Goal: Task Accomplishment & Management: Manage account settings

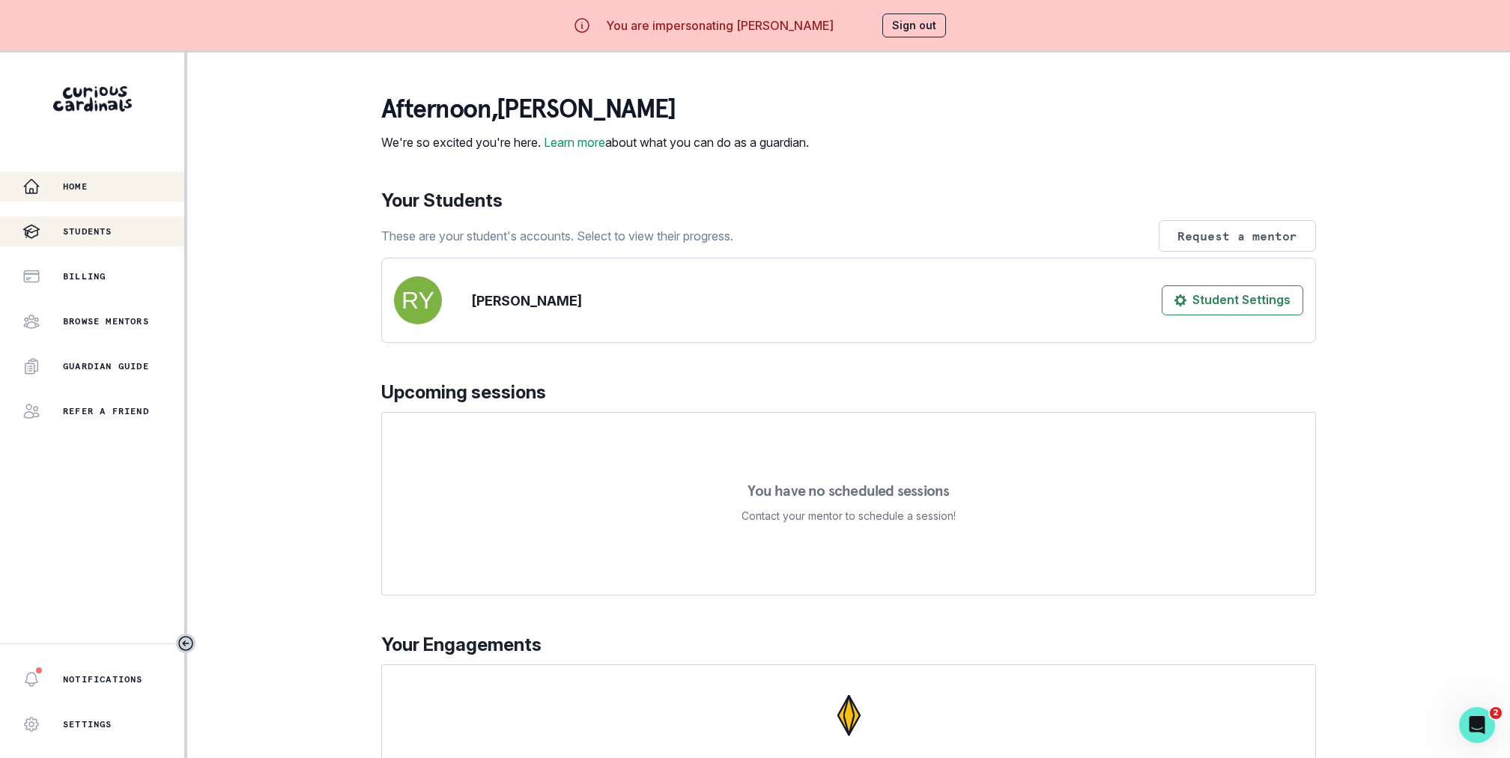
click at [72, 241] on button "Students" at bounding box center [92, 232] width 184 height 30
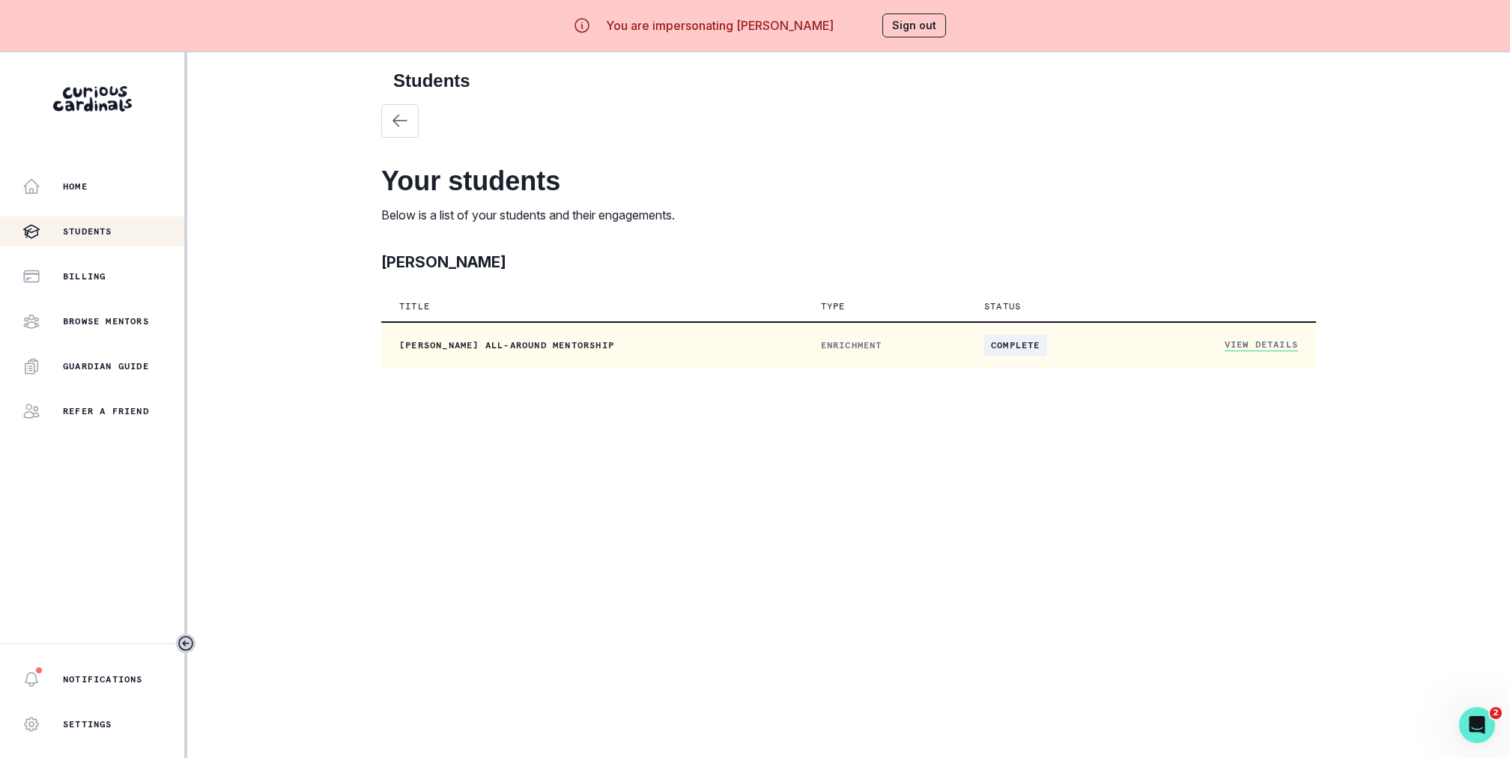
click at [1295, 352] on td "View Details" at bounding box center [1224, 345] width 184 height 46
click at [1282, 351] on td "View Details" at bounding box center [1224, 345] width 184 height 46
click at [1256, 343] on link "View Details" at bounding box center [1261, 345] width 73 height 13
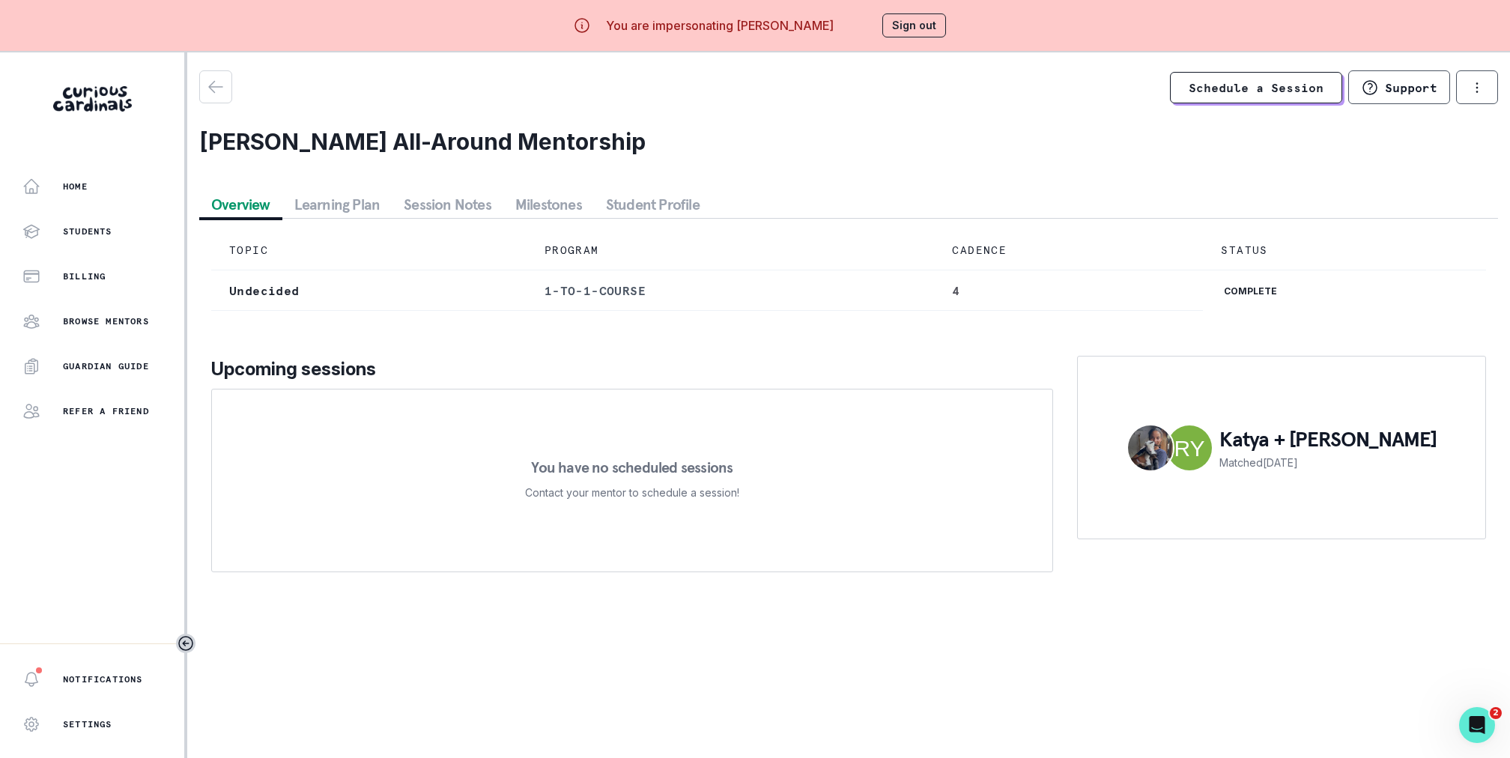
click at [655, 221] on div "TOPIC PROGRAM CADENCE STATUS Undecided 1-to-1-course 4 complete Upcoming sessio…" at bounding box center [848, 402] width 1299 height 366
click at [638, 213] on button "Student Profile" at bounding box center [653, 204] width 118 height 27
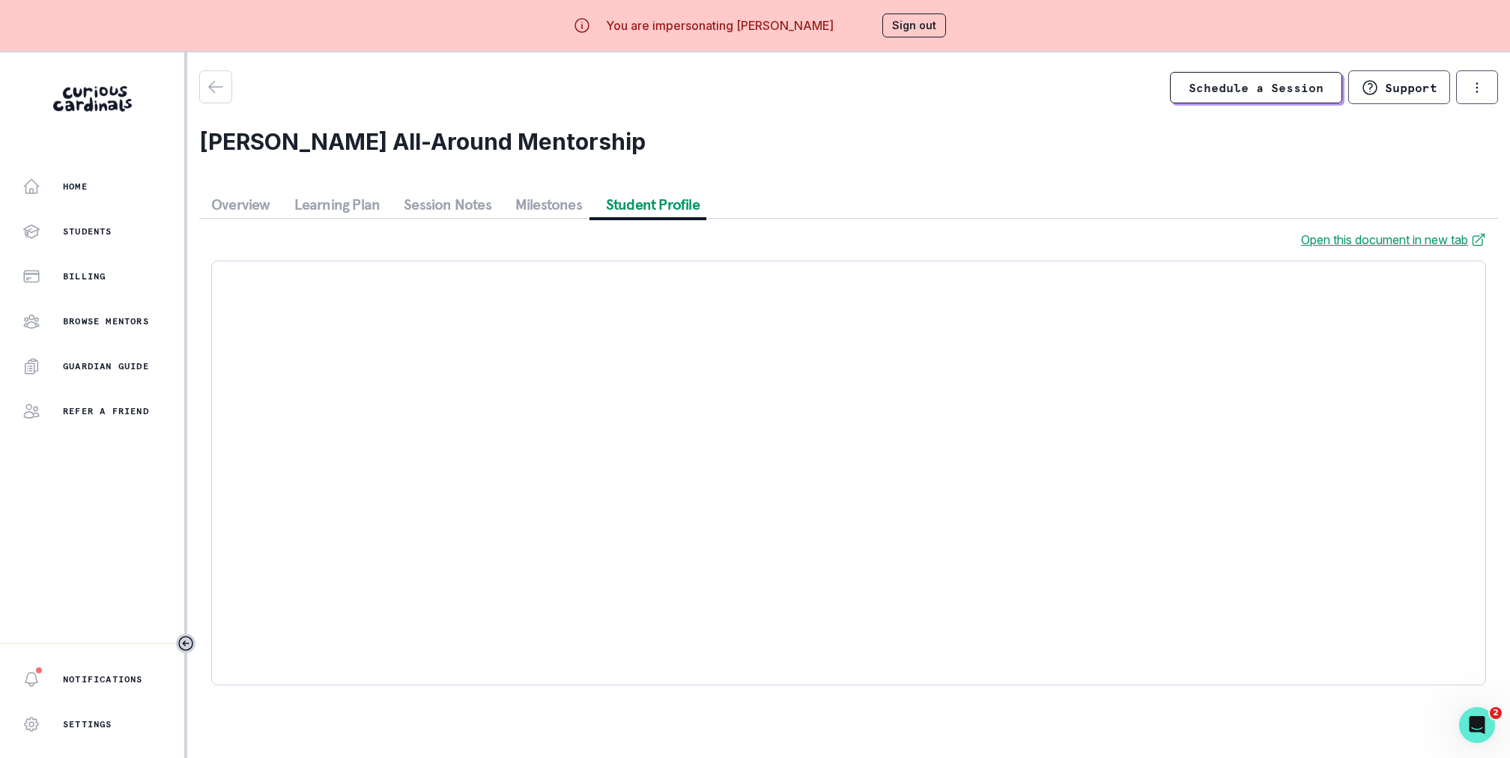
click at [1391, 246] on link "Open this document in new tab" at bounding box center [1393, 240] width 185 height 18
click at [899, 28] on button "Sign out" at bounding box center [915, 25] width 64 height 24
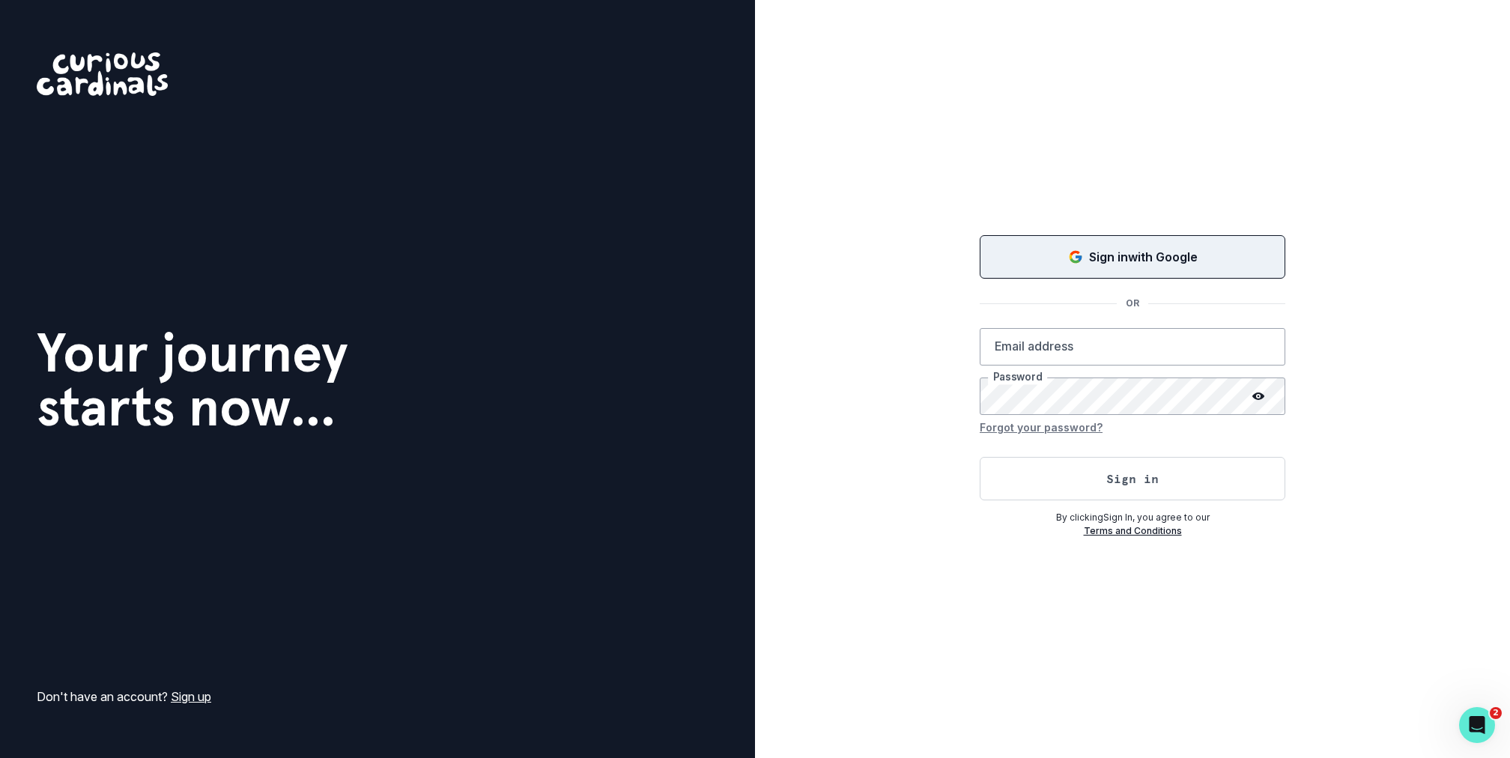
click at [1079, 261] on icon "Sign in with Google (GSuite)" at bounding box center [1075, 256] width 15 height 15
